Goal: Transaction & Acquisition: Purchase product/service

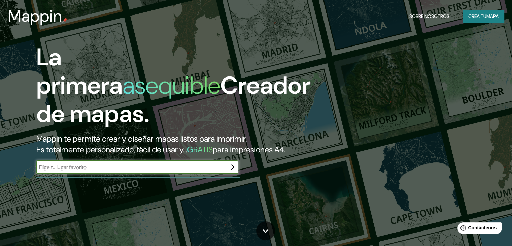
click at [207, 171] on input "text" at bounding box center [130, 167] width 189 height 8
type input "queretaro"
click at [224, 171] on input "queretaro" at bounding box center [130, 167] width 189 height 8
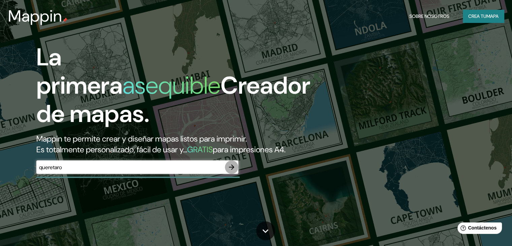
click at [227, 174] on button "button" at bounding box center [231, 166] width 13 height 13
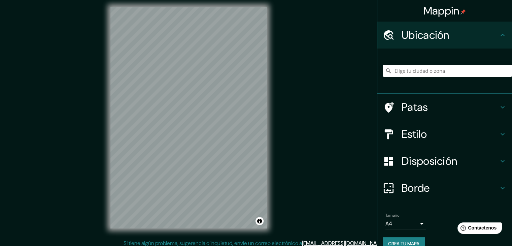
scroll to position [8, 0]
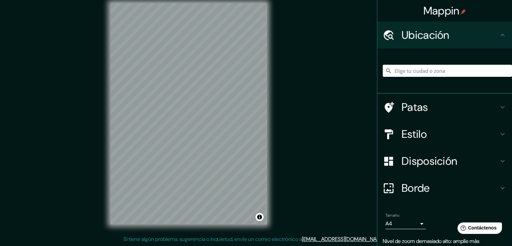
click at [431, 72] on input "Elige tu ciudad o zona" at bounding box center [447, 71] width 129 height 12
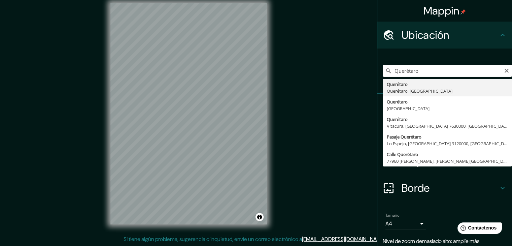
type input "Querétaro, [GEOGRAPHIC_DATA], [GEOGRAPHIC_DATA]"
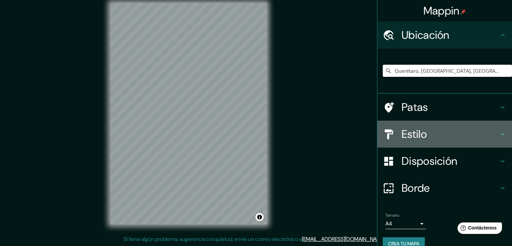
click at [440, 131] on h4 "Estilo" at bounding box center [450, 133] width 97 height 13
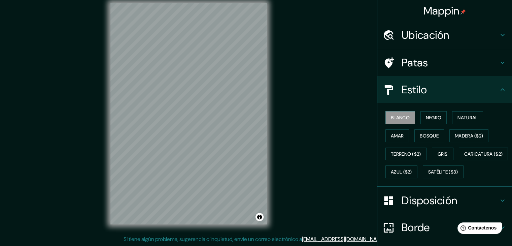
click at [475, 60] on h4 "Patas" at bounding box center [450, 62] width 97 height 13
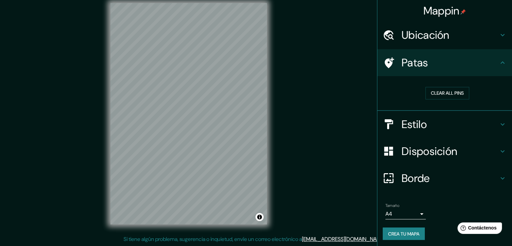
scroll to position [1, 0]
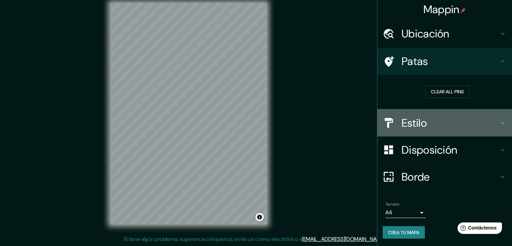
click at [482, 124] on h4 "Estilo" at bounding box center [450, 122] width 97 height 13
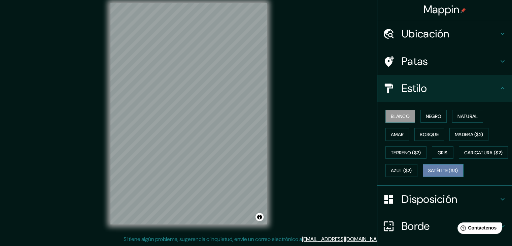
click at [423, 177] on button "Satélite ($3)" at bounding box center [443, 170] width 41 height 13
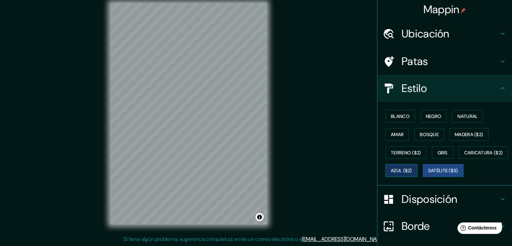
click at [412, 171] on font "Azul ($2)" at bounding box center [401, 171] width 21 height 6
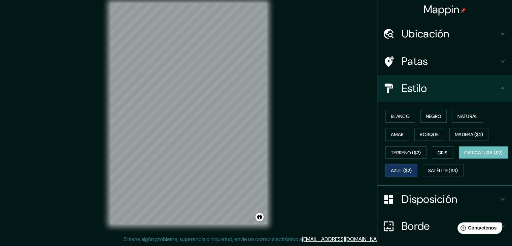
click at [464, 156] on font "Caricatura ($2)" at bounding box center [483, 152] width 39 height 6
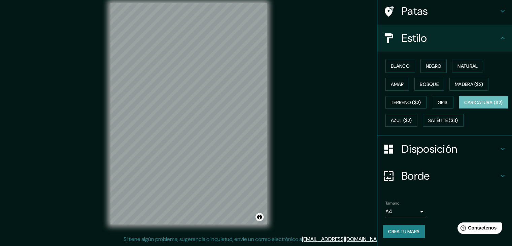
click at [455, 143] on h4 "Disposición" at bounding box center [450, 148] width 97 height 13
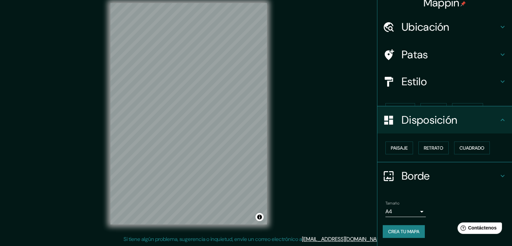
scroll to position [0, 0]
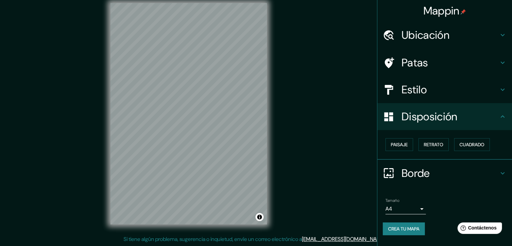
click at [416, 147] on div "Paisaje Retrato Cuadrado" at bounding box center [447, 144] width 129 height 18
click at [406, 147] on font "Paisaje" at bounding box center [399, 144] width 17 height 9
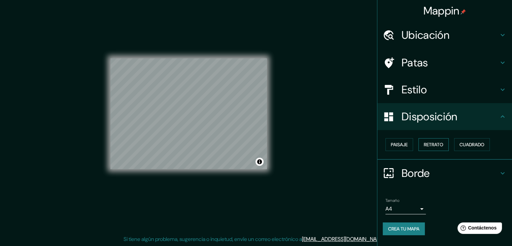
click at [426, 147] on font "Retrato" at bounding box center [434, 144] width 20 height 6
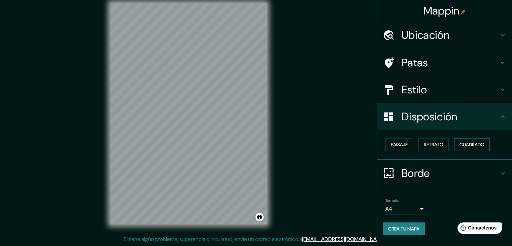
click at [463, 145] on font "Cuadrado" at bounding box center [472, 144] width 25 height 6
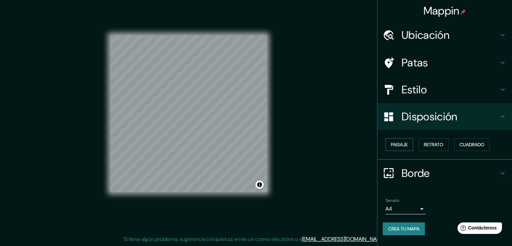
click at [407, 145] on font "Paisaje" at bounding box center [399, 144] width 17 height 6
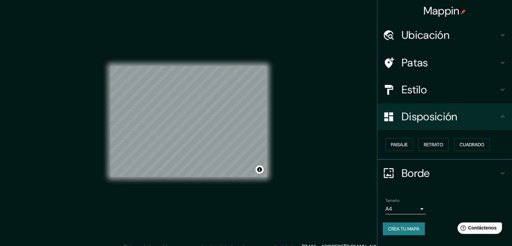
click at [440, 49] on ul "Ubicación Querétaro, Querétaro, [GEOGRAPHIC_DATA] Patas Estilo Disposición Pais…" at bounding box center [444, 133] width 135 height 222
click at [441, 59] on h4 "Patas" at bounding box center [450, 62] width 97 height 13
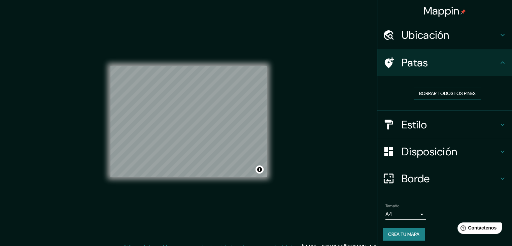
click at [443, 32] on font "Ubicación" at bounding box center [426, 35] width 48 height 14
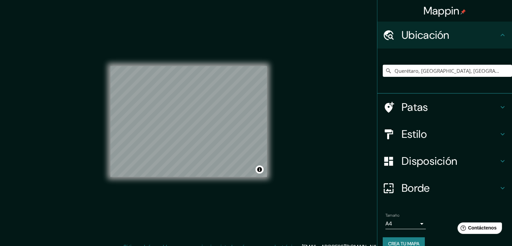
click at [442, 165] on font "Disposición" at bounding box center [430, 161] width 56 height 14
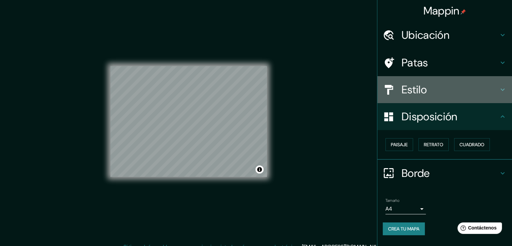
click at [424, 97] on div "Estilo" at bounding box center [444, 89] width 135 height 27
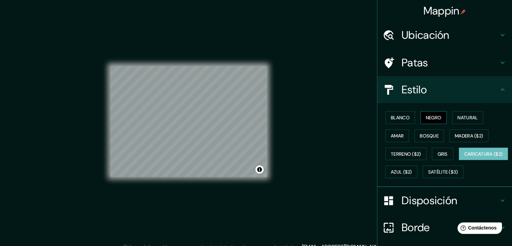
click at [427, 119] on font "Negro" at bounding box center [434, 117] width 16 height 6
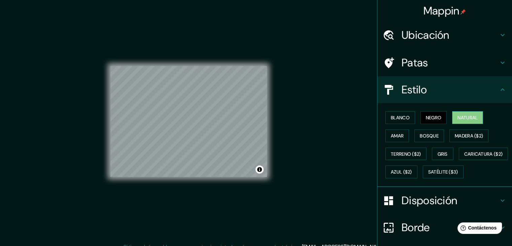
click at [465, 119] on font "Natural" at bounding box center [468, 117] width 20 height 6
drag, startPoint x: 389, startPoint y: 137, endPoint x: 393, endPoint y: 137, distance: 4.4
click at [391, 137] on font "Amar" at bounding box center [397, 136] width 13 height 6
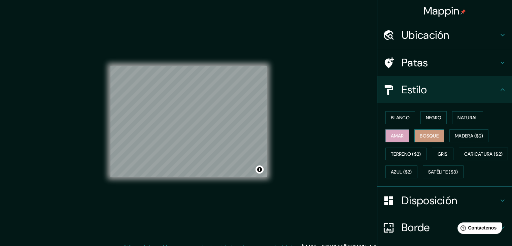
click at [425, 136] on font "Bosque" at bounding box center [429, 136] width 19 height 6
click at [465, 136] on font "Madera ($2)" at bounding box center [469, 136] width 28 height 6
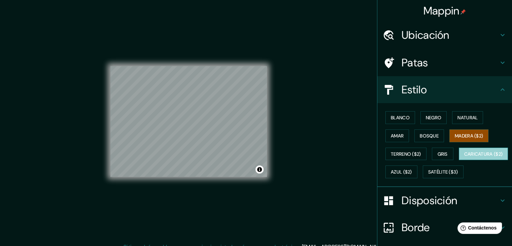
click at [464, 157] on font "Caricatura ($2)" at bounding box center [483, 154] width 39 height 6
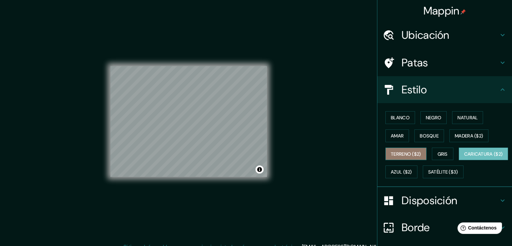
click at [403, 153] on font "Terreno ($2)" at bounding box center [406, 154] width 30 height 6
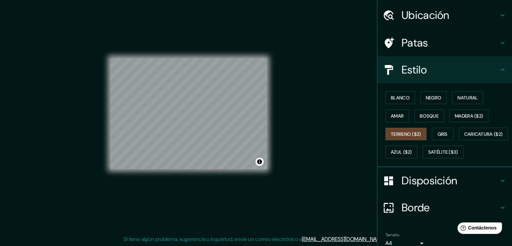
scroll to position [68, 0]
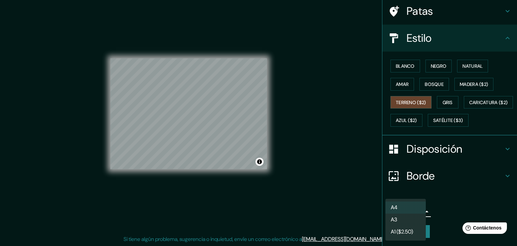
click at [418, 210] on body "Mappin Ubicación Querétaro, [GEOGRAPHIC_DATA], [GEOGRAPHIC_DATA] Patas Estilo B…" at bounding box center [258, 115] width 517 height 246
click at [436, 201] on div at bounding box center [258, 123] width 517 height 246
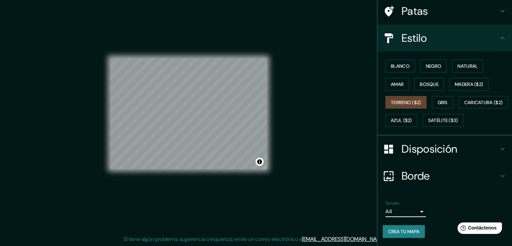
click at [445, 147] on font "Disposición" at bounding box center [430, 149] width 56 height 14
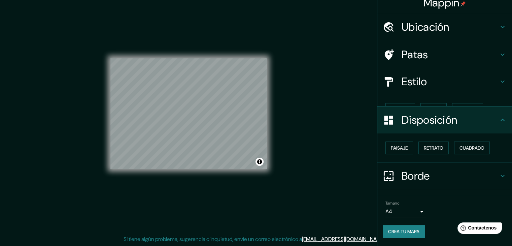
scroll to position [0, 0]
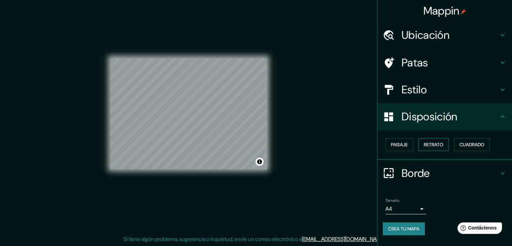
click at [439, 147] on font "Retrato" at bounding box center [434, 144] width 20 height 9
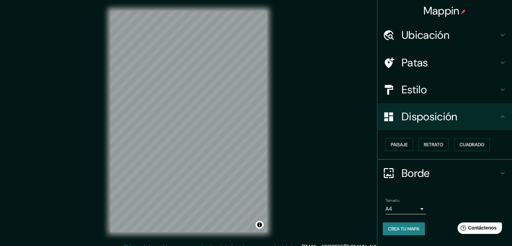
click at [405, 64] on font "Patas" at bounding box center [415, 63] width 27 height 14
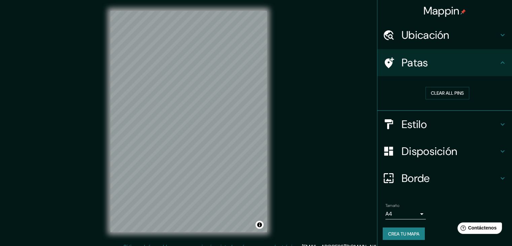
click at [439, 128] on h4 "Estilo" at bounding box center [450, 124] width 97 height 13
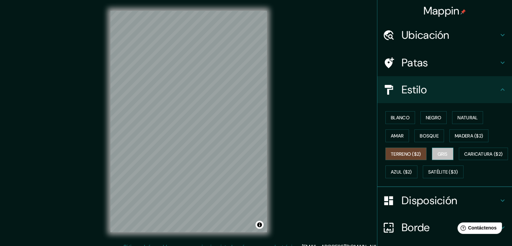
click at [439, 151] on font "Gris" at bounding box center [443, 154] width 10 height 6
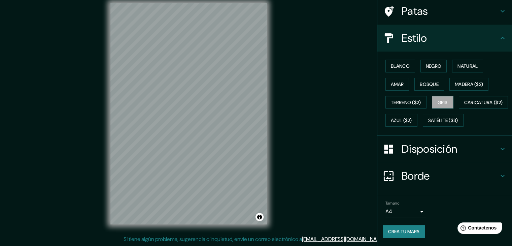
scroll to position [68, 0]
